Goal: Transaction & Acquisition: Book appointment/travel/reservation

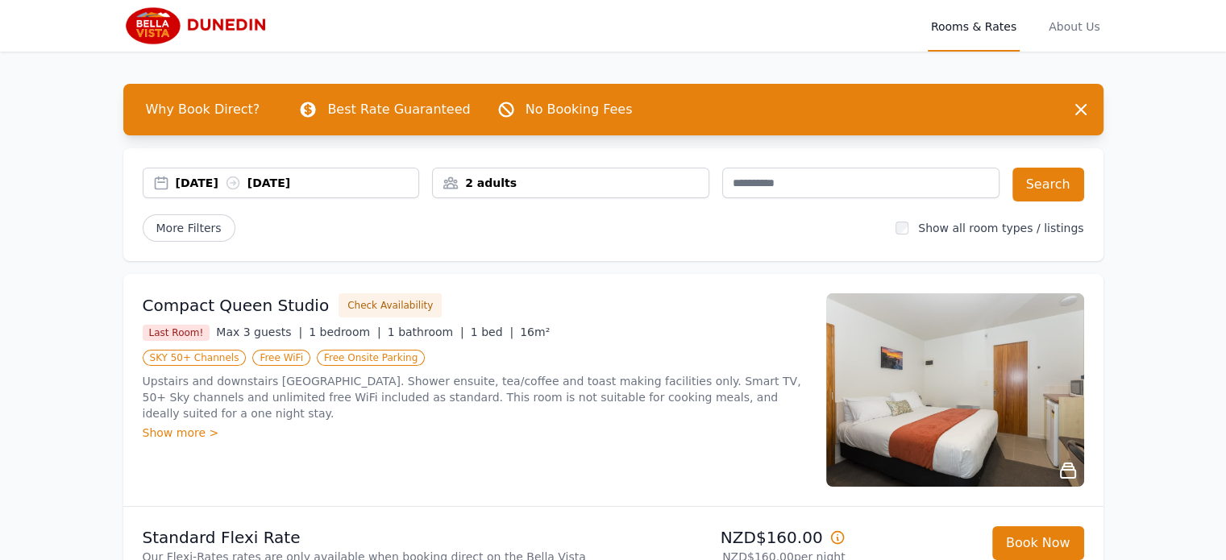
click at [218, 183] on div "[DATE] [DATE]" at bounding box center [297, 183] width 243 height 16
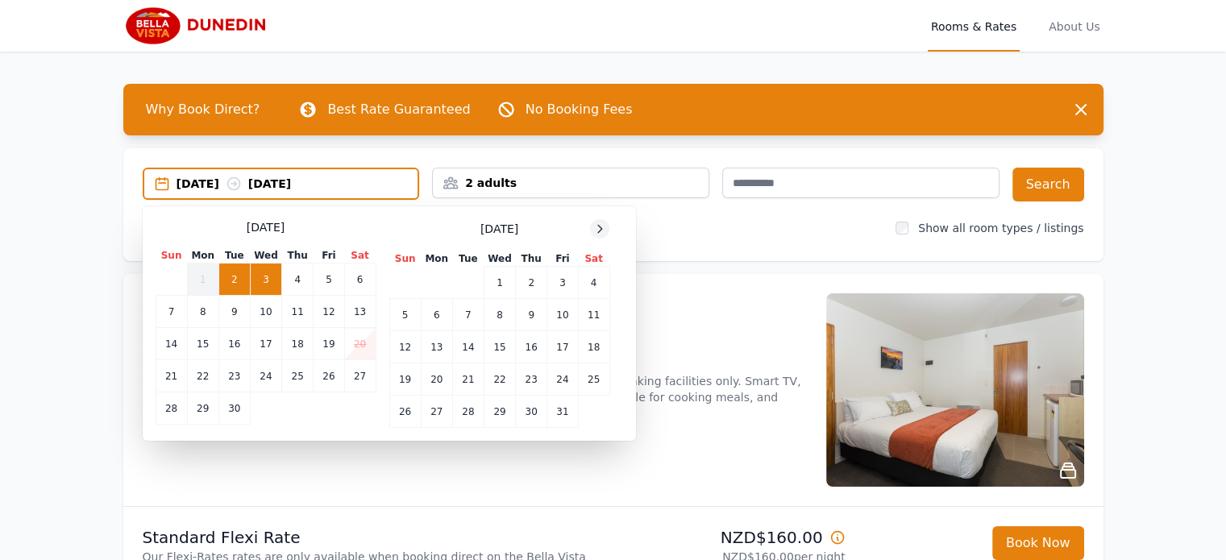
click at [596, 231] on icon at bounding box center [599, 228] width 13 height 13
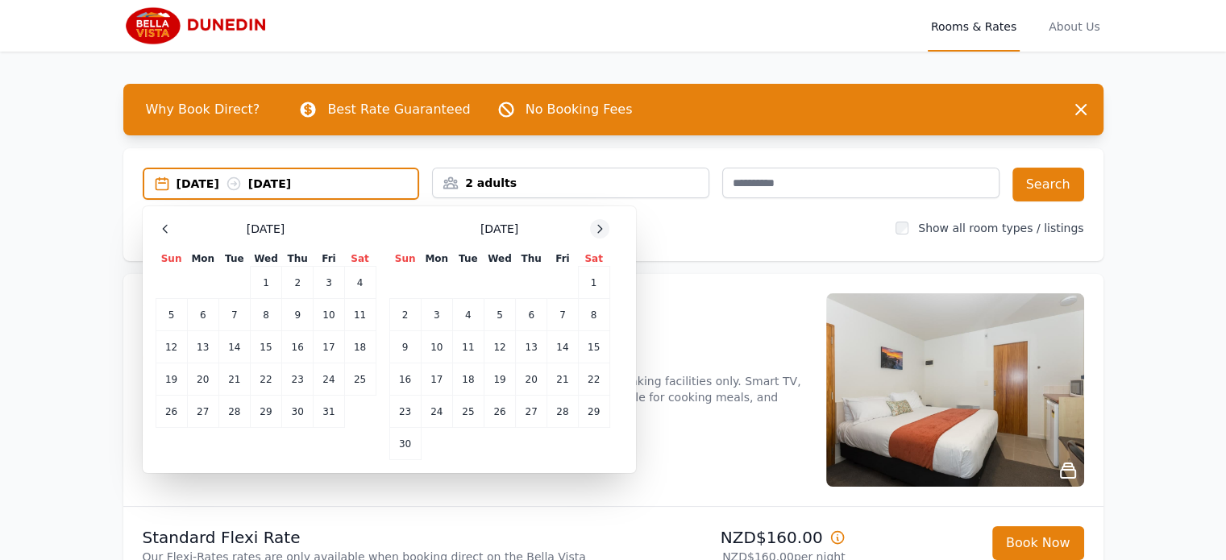
click at [596, 231] on icon at bounding box center [599, 228] width 13 height 13
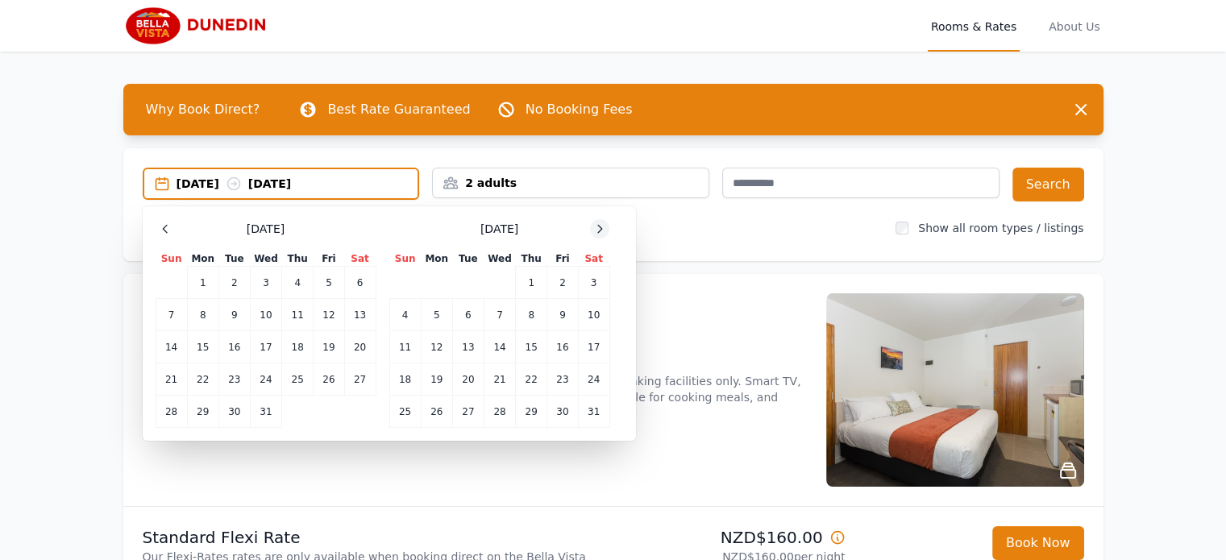
click at [596, 231] on icon at bounding box center [599, 228] width 13 height 13
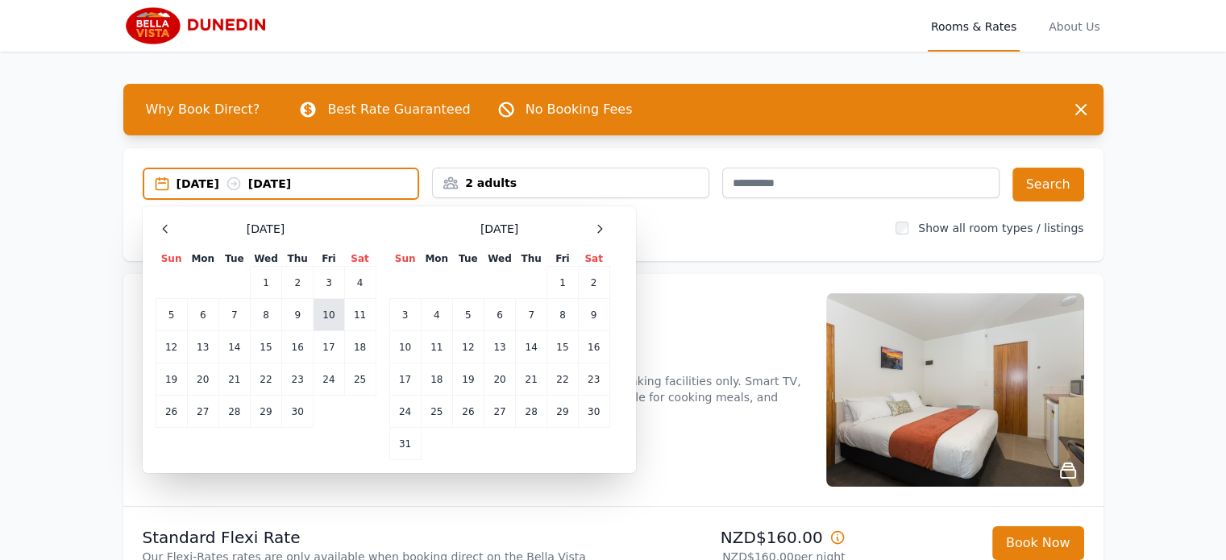
click at [330, 317] on td "10" at bounding box center [329, 315] width 31 height 32
click at [283, 186] on div "[DATE] --" at bounding box center [297, 184] width 242 height 16
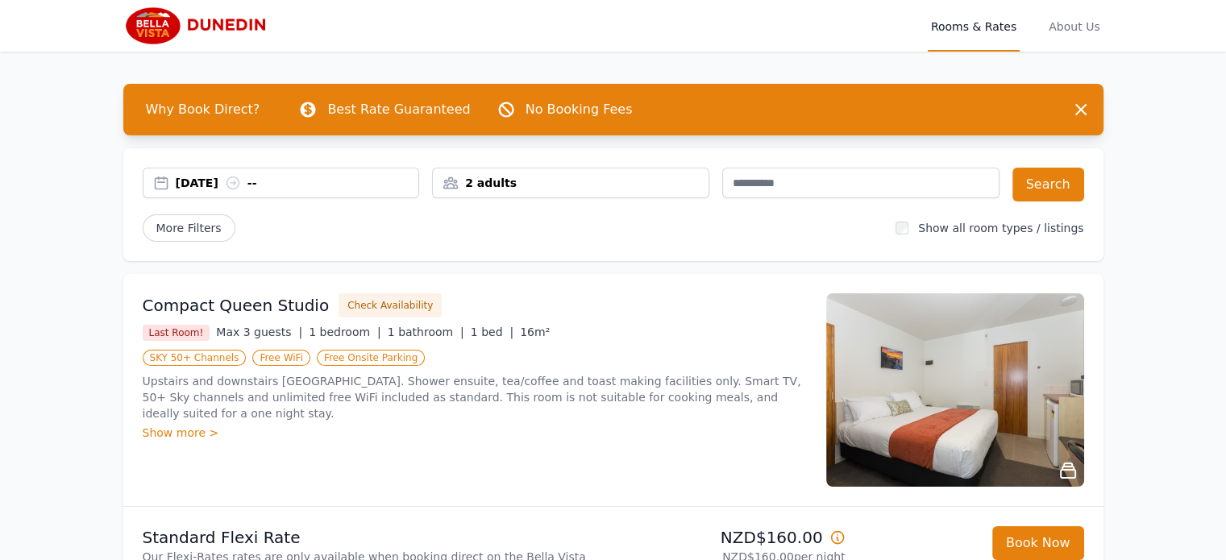
click at [574, 183] on div "2 adults" at bounding box center [571, 183] width 276 height 16
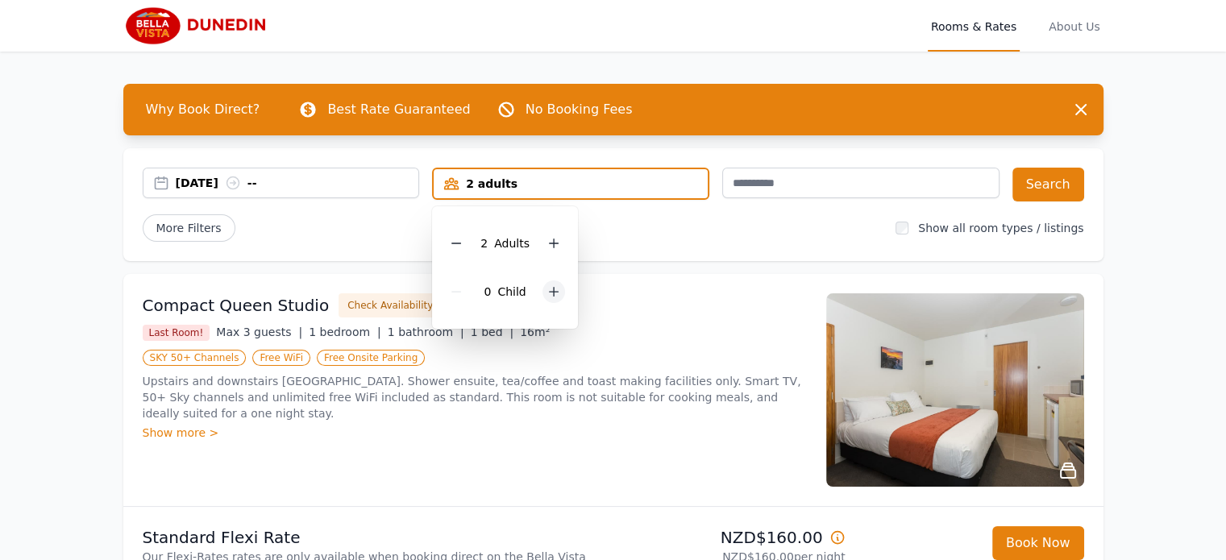
click at [554, 294] on icon at bounding box center [553, 291] width 13 height 13
click at [554, 294] on div at bounding box center [565, 291] width 23 height 23
click at [1057, 190] on button "Search" at bounding box center [1048, 185] width 72 height 34
